Goal: Transaction & Acquisition: Purchase product/service

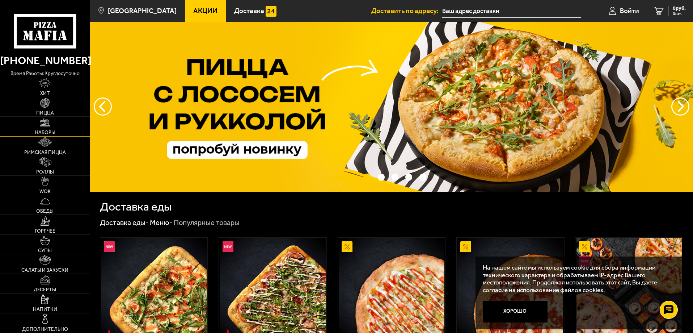
click at [52, 125] on link "Наборы" at bounding box center [45, 126] width 90 height 19
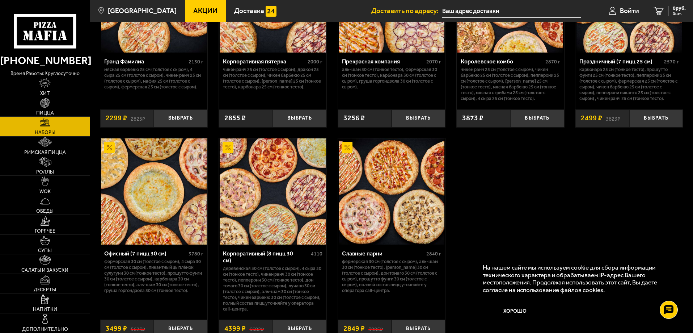
scroll to position [936, 0]
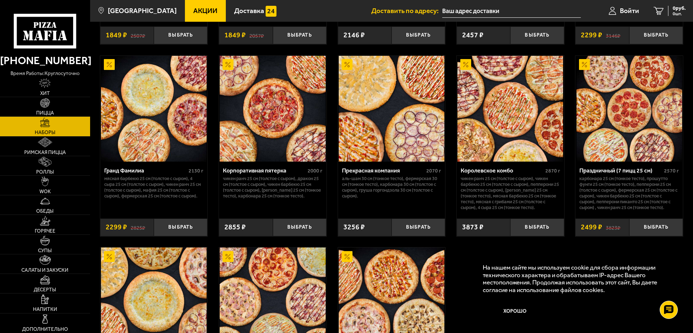
click at [193, 8] on span "Акции" at bounding box center [205, 10] width 24 height 7
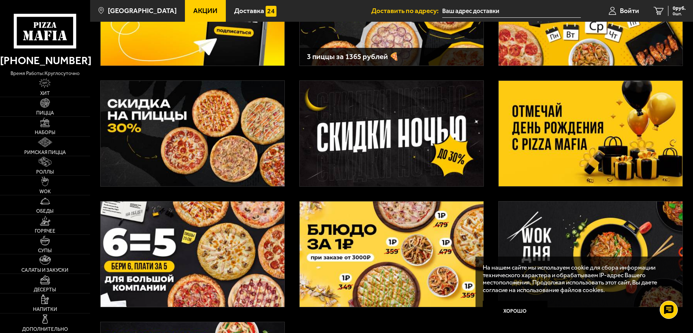
scroll to position [109, 0]
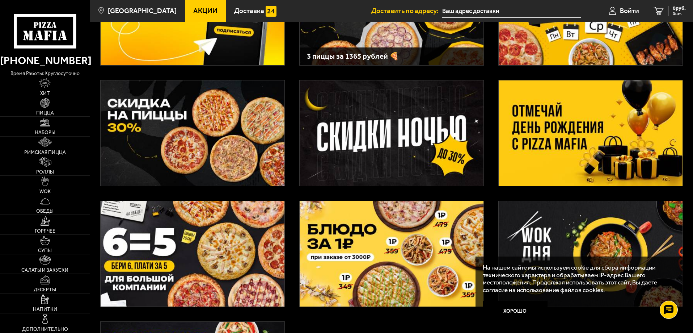
click at [548, 117] on img at bounding box center [591, 132] width 184 height 105
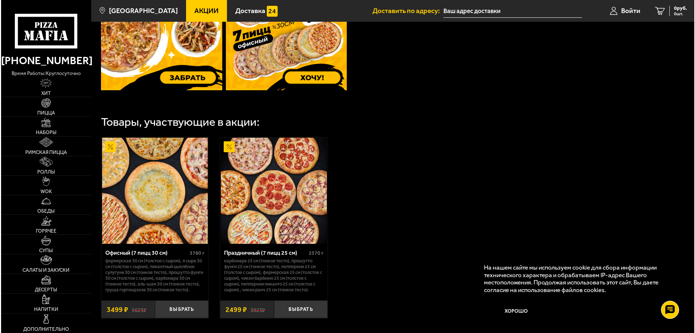
scroll to position [362, 0]
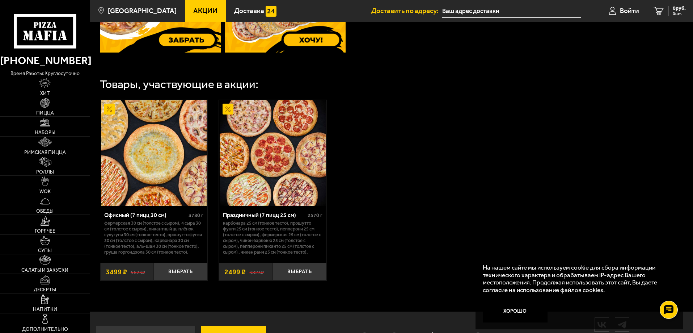
click at [283, 164] on img at bounding box center [273, 153] width 106 height 106
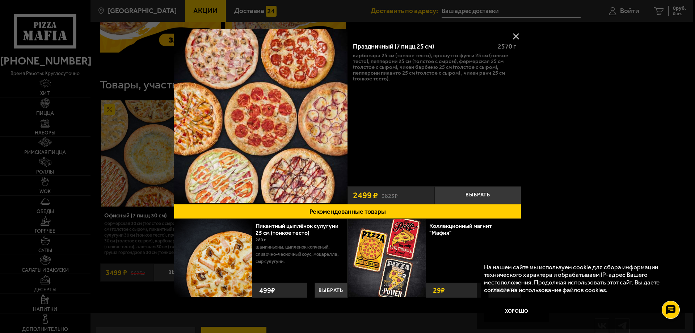
click at [516, 34] on button at bounding box center [515, 36] width 11 height 11
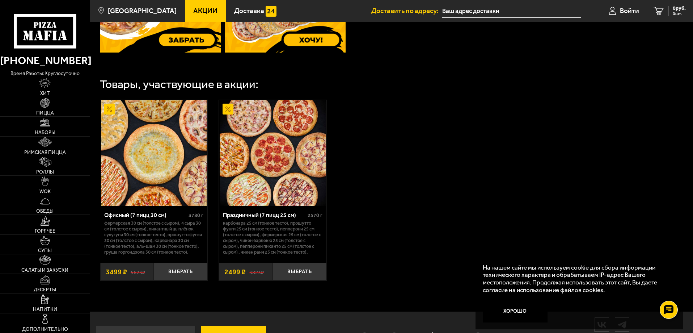
click at [162, 163] on img at bounding box center [154, 153] width 106 height 106
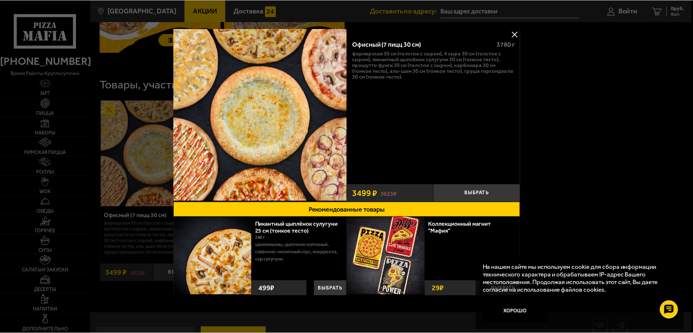
scroll to position [0, 0]
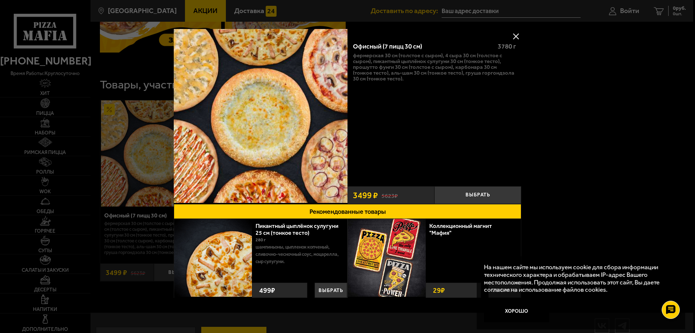
click at [515, 37] on button at bounding box center [515, 36] width 11 height 11
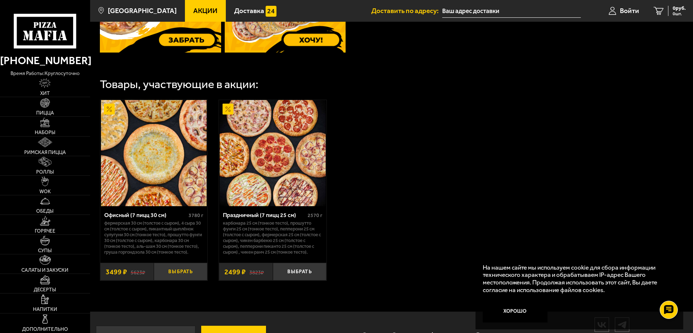
click at [176, 280] on button "Выбрать" at bounding box center [181, 271] width 54 height 18
click at [306, 280] on button "Выбрать" at bounding box center [300, 271] width 54 height 18
click at [297, 278] on button "Выбрать" at bounding box center [300, 271] width 54 height 18
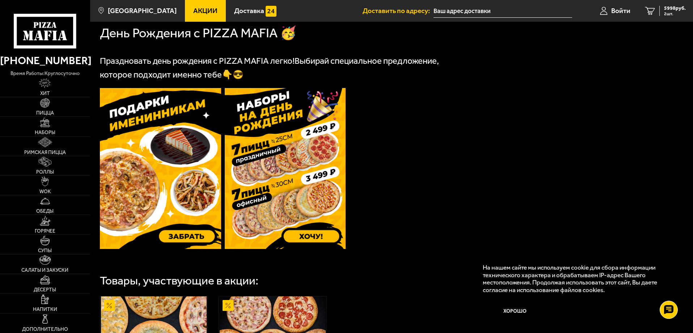
scroll to position [145, 0]
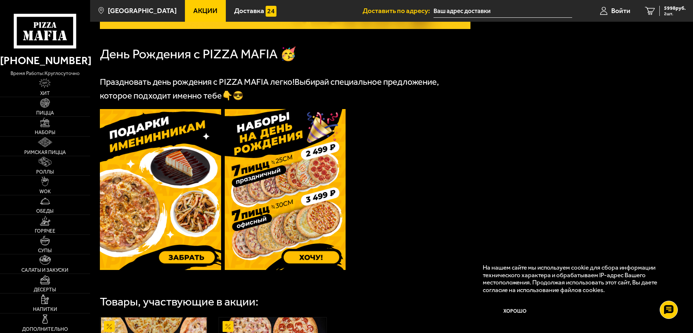
click at [185, 254] on img at bounding box center [160, 189] width 121 height 161
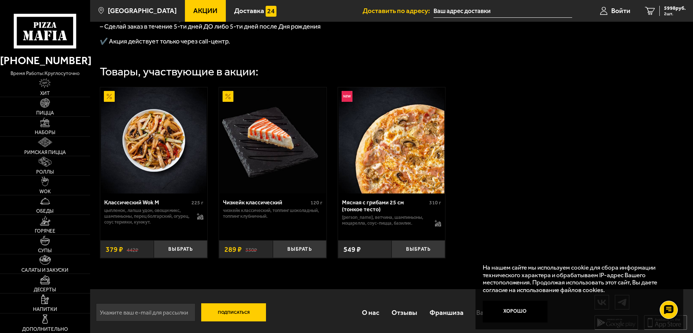
scroll to position [258, 0]
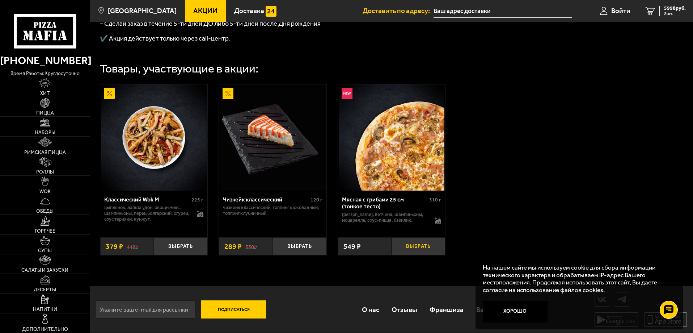
click at [420, 242] on button "Выбрать" at bounding box center [419, 246] width 54 height 18
click at [667, 12] on span "3 шт." at bounding box center [675, 14] width 22 height 4
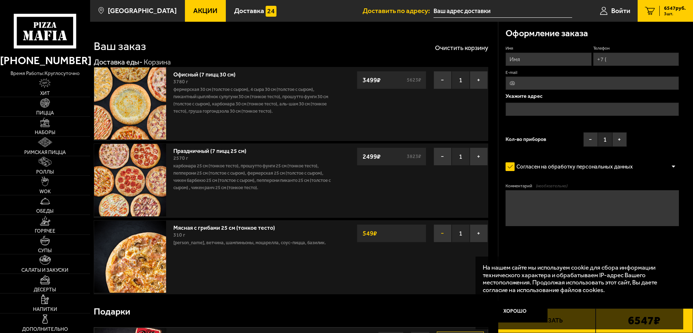
click at [445, 234] on button "−" at bounding box center [443, 233] width 18 height 18
